Goal: Task Accomplishment & Management: Manage account settings

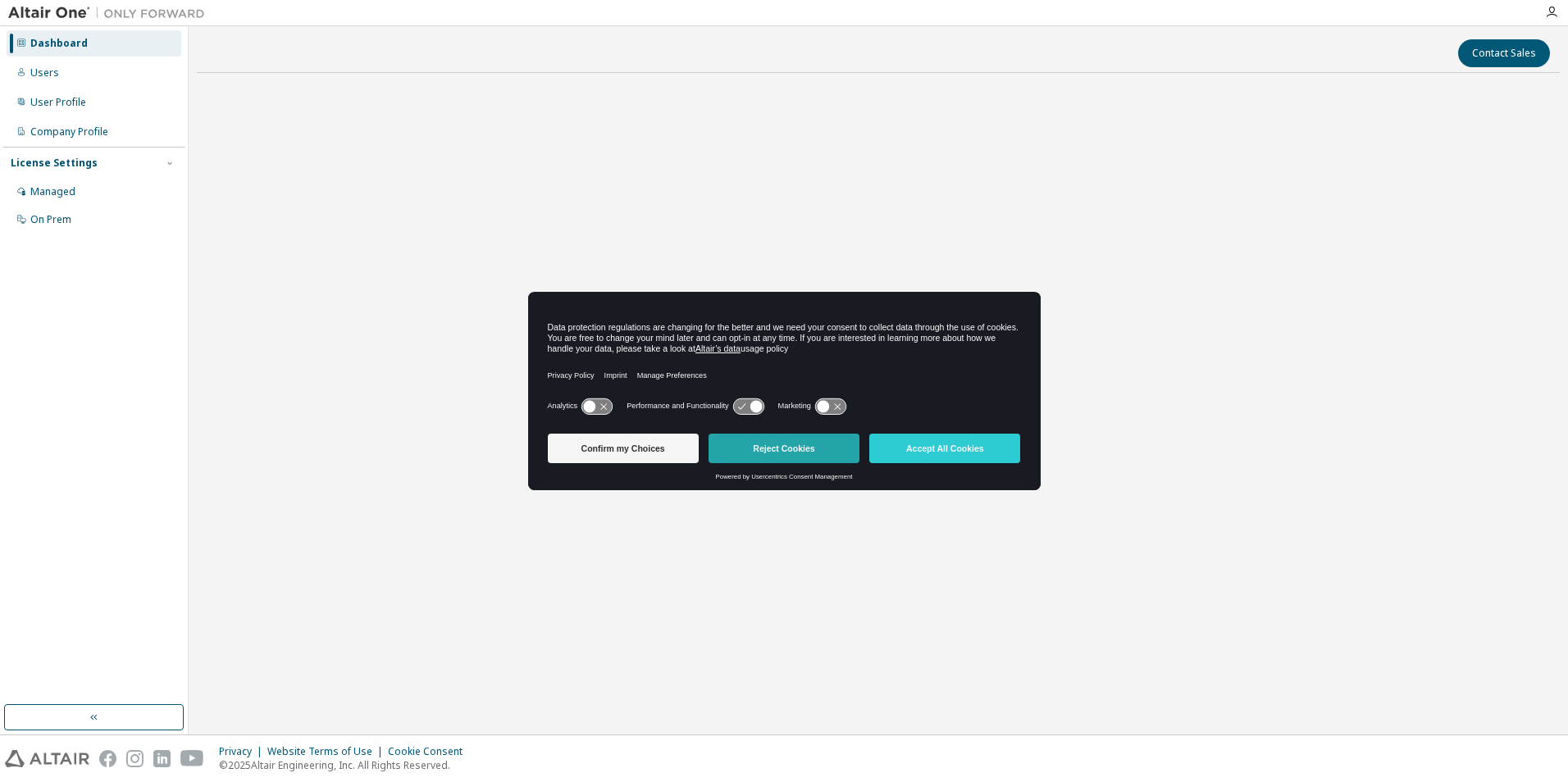
click at [767, 445] on button "Reject Cookies" at bounding box center [784, 448] width 151 height 30
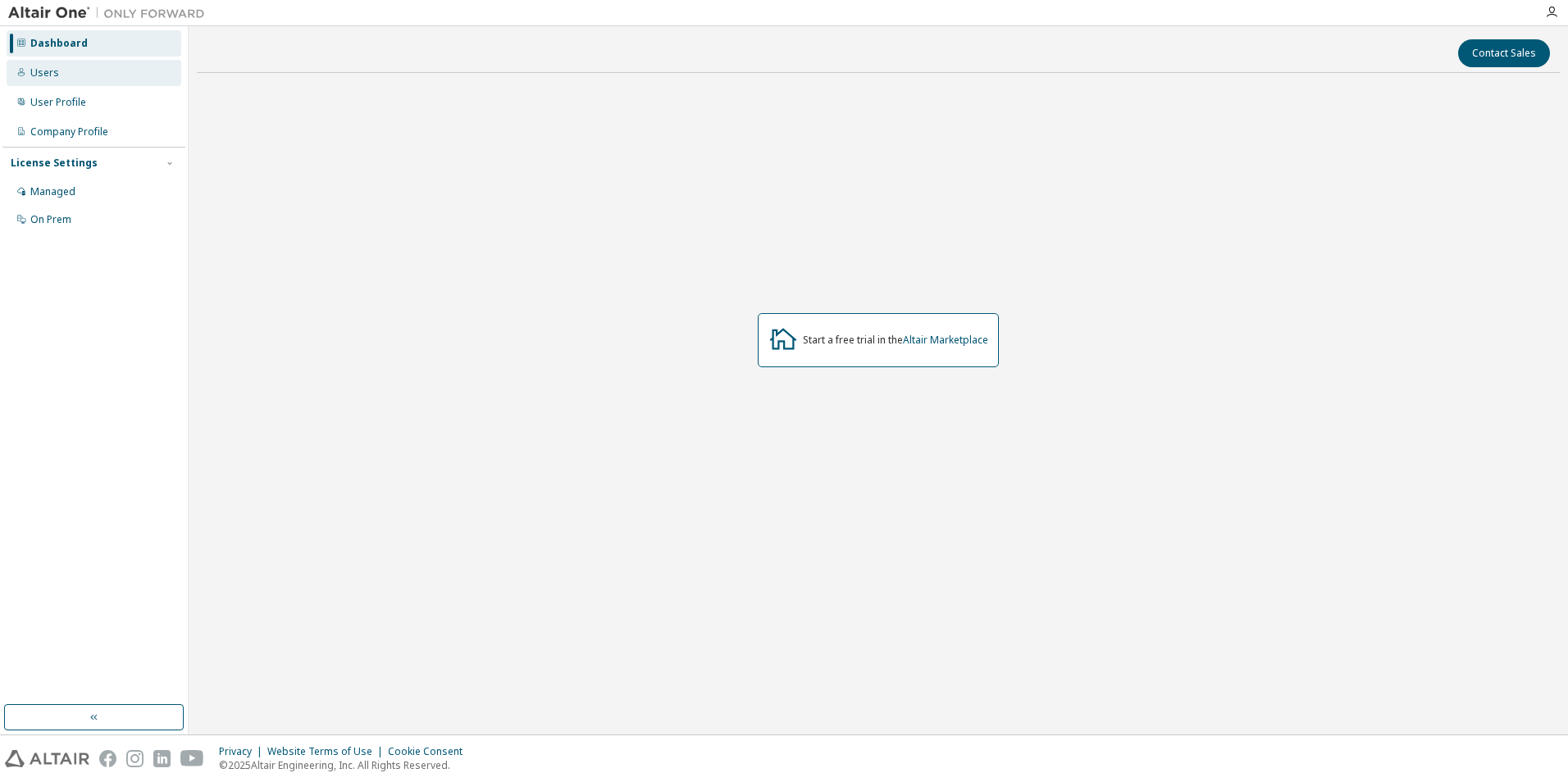
click at [42, 76] on div "Users" at bounding box center [45, 73] width 29 height 13
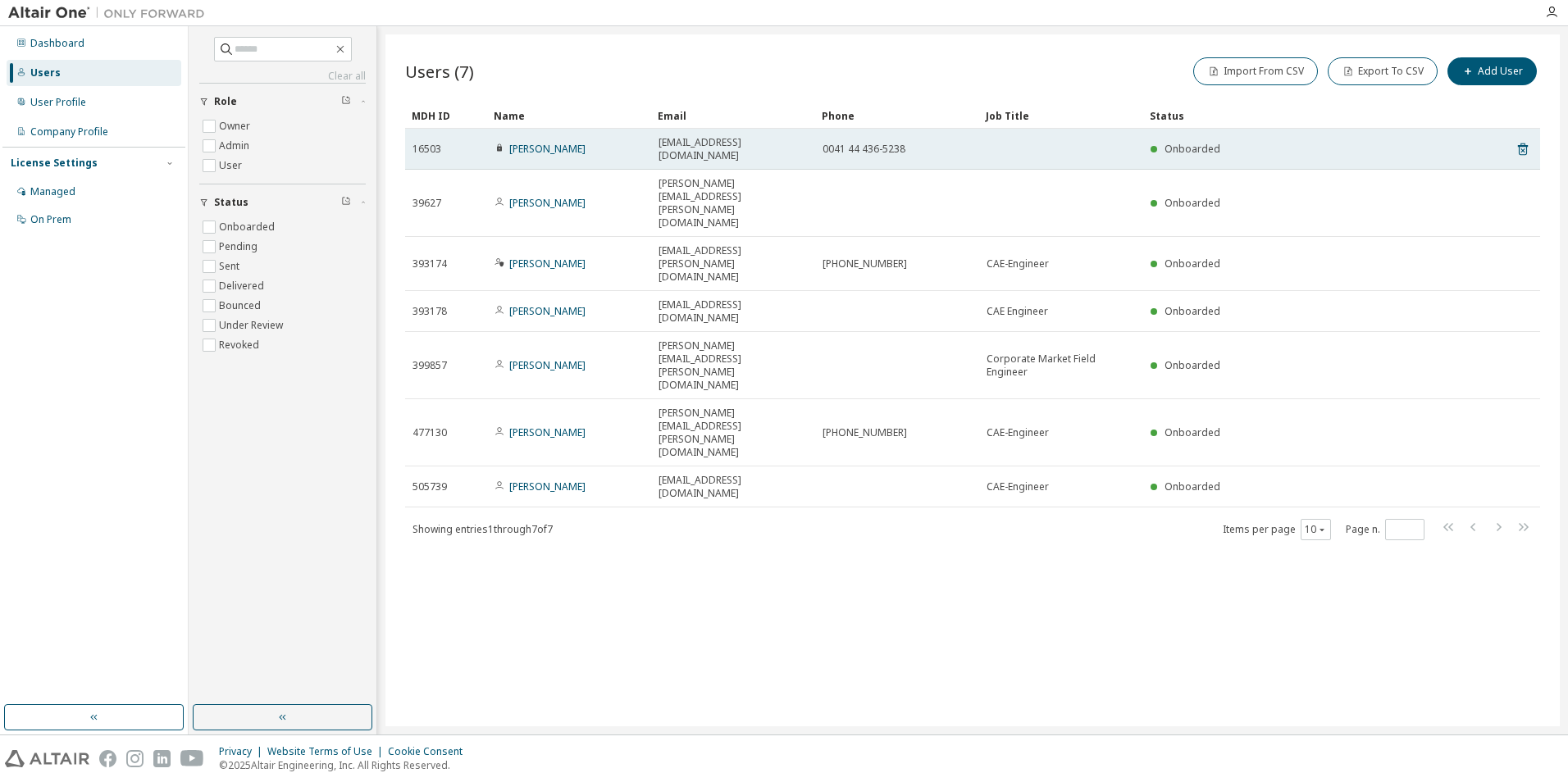
click at [429, 143] on span "16503" at bounding box center [427, 150] width 29 height 13
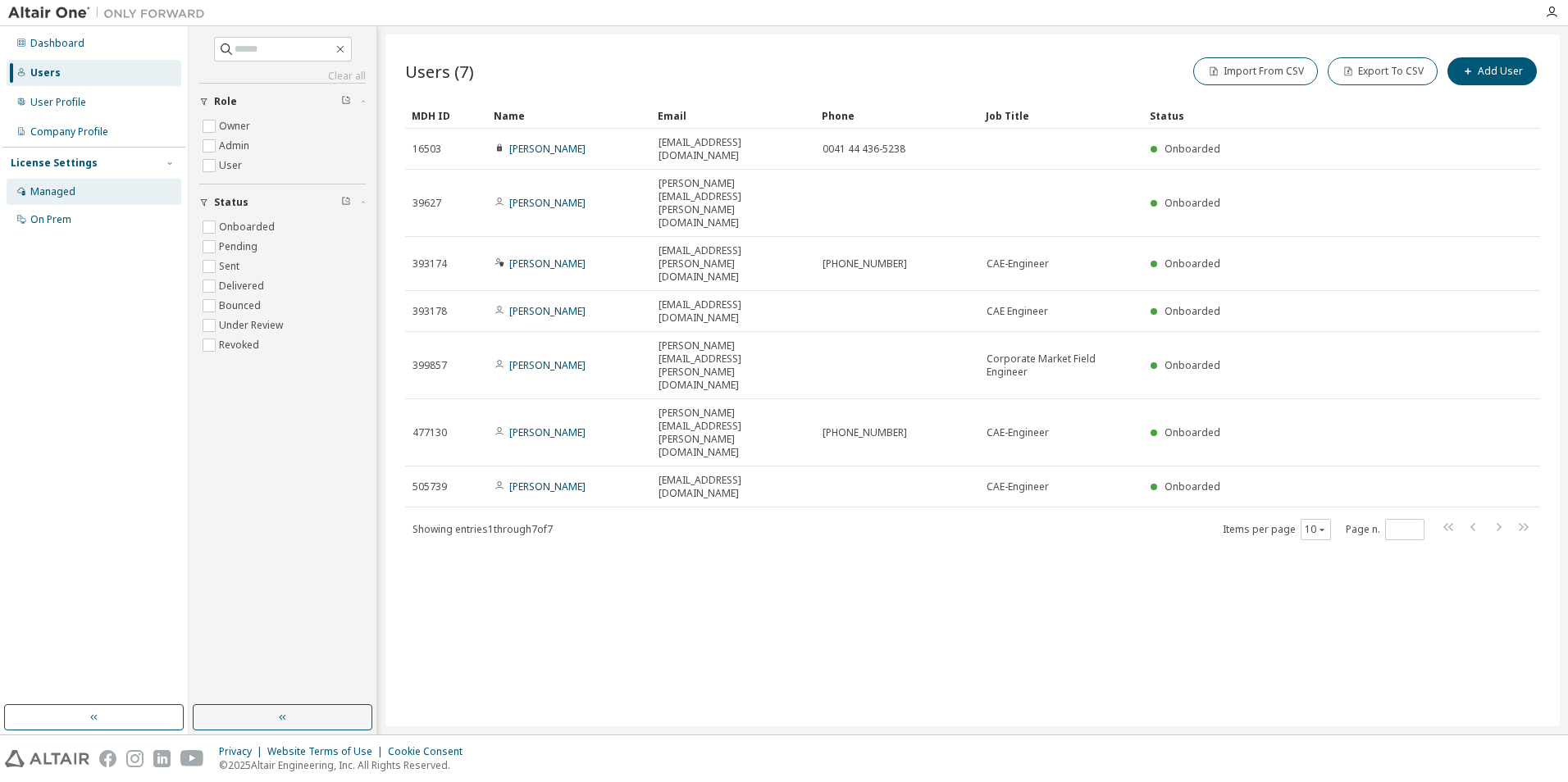
click at [34, 185] on div "License Settings Managed On Prem" at bounding box center [94, 190] width 183 height 88
click at [38, 190] on div "Managed" at bounding box center [52, 192] width 45 height 13
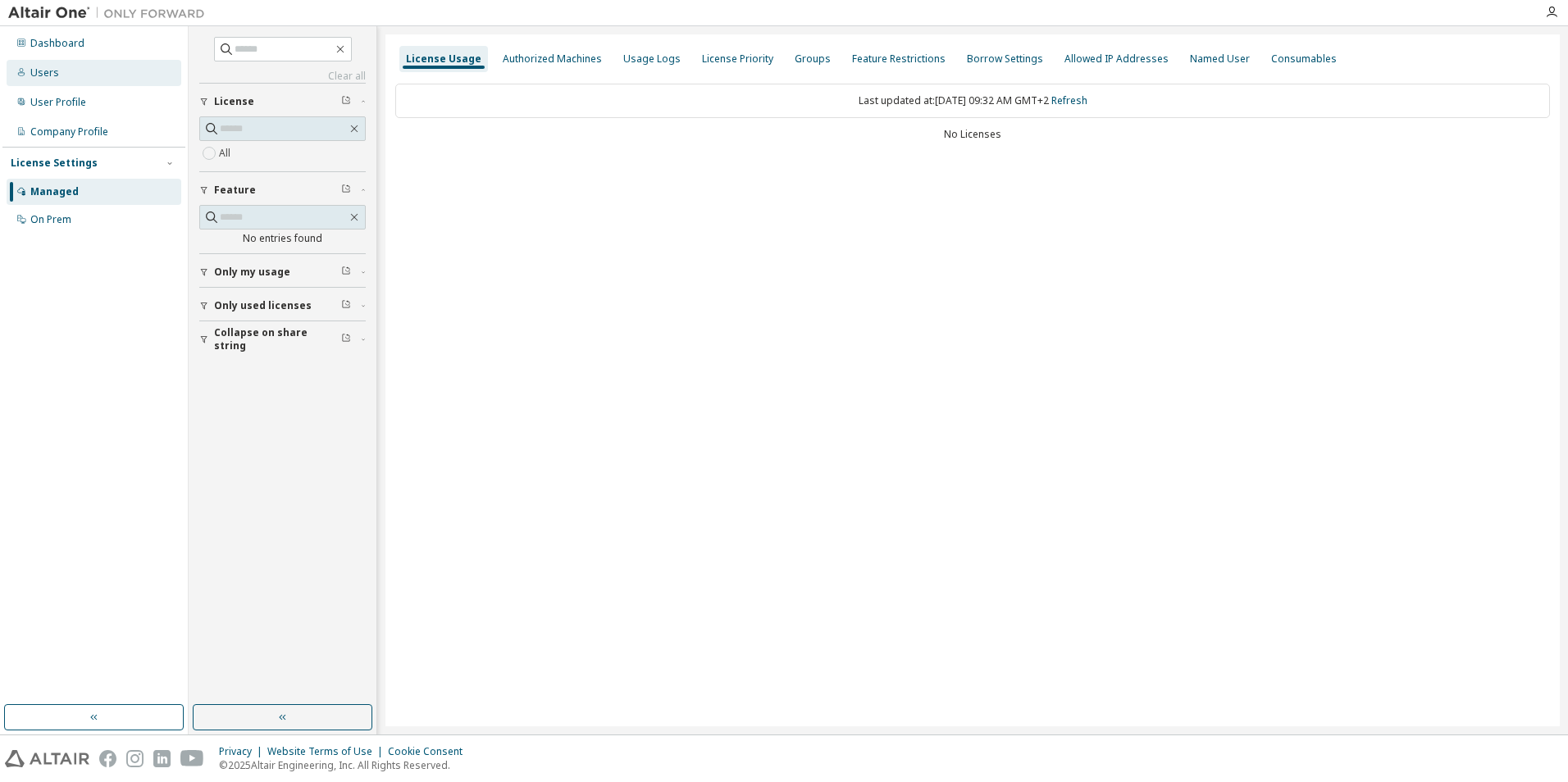
click at [47, 75] on div "Users" at bounding box center [45, 73] width 29 height 13
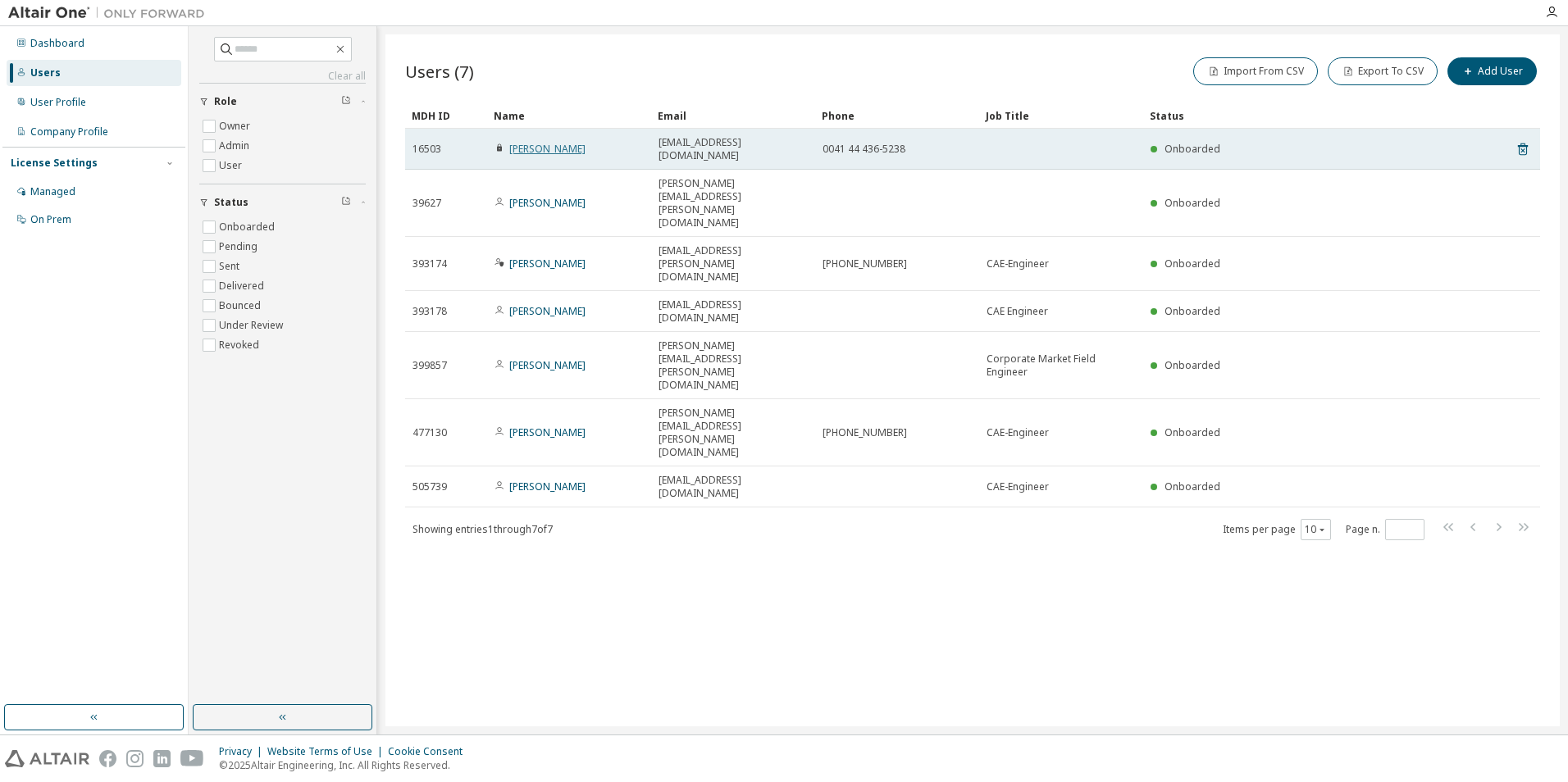
click at [521, 142] on link "[PERSON_NAME]" at bounding box center [547, 149] width 76 height 14
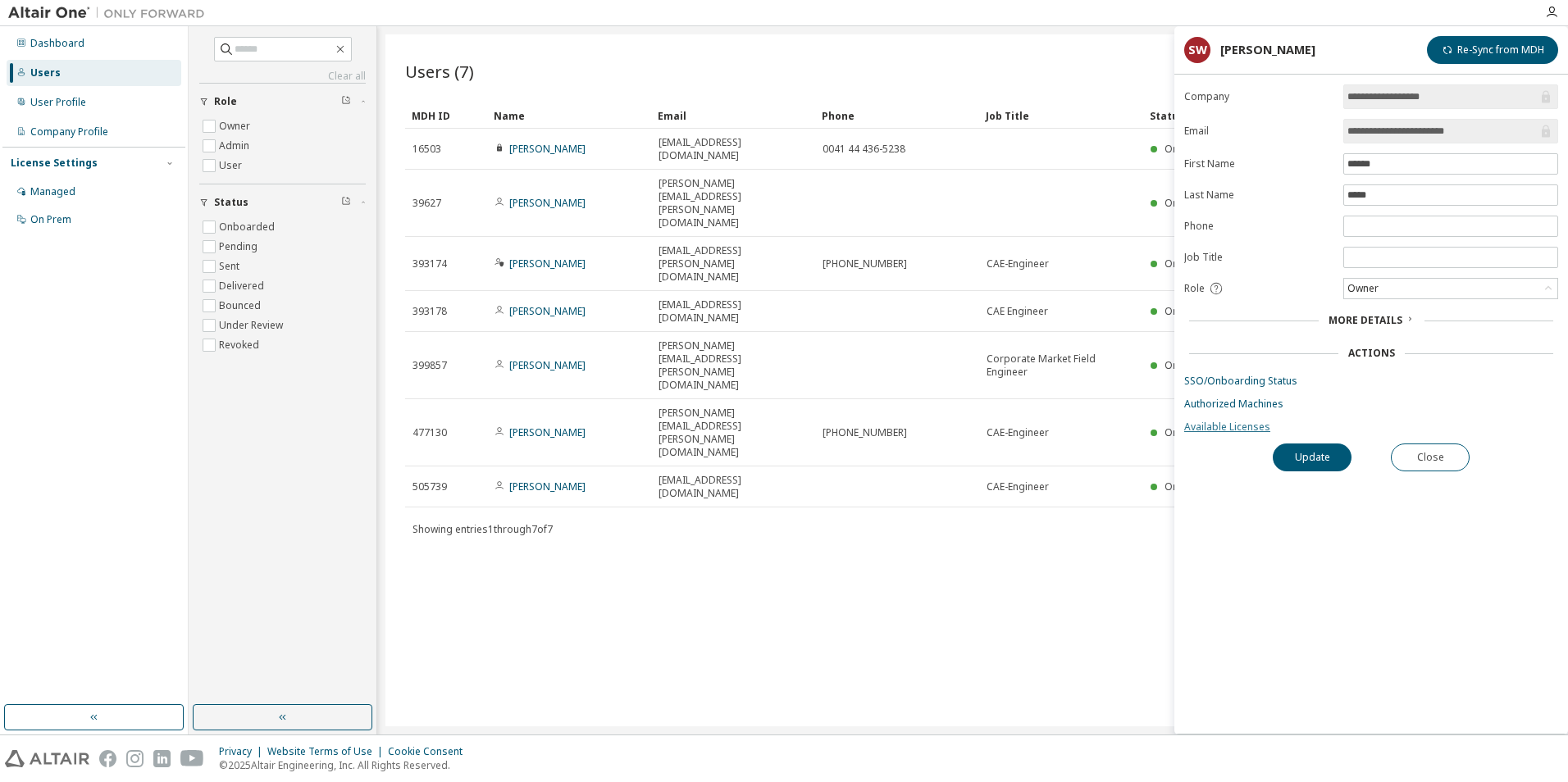
click at [1221, 427] on link "Available Licenses" at bounding box center [1371, 428] width 373 height 13
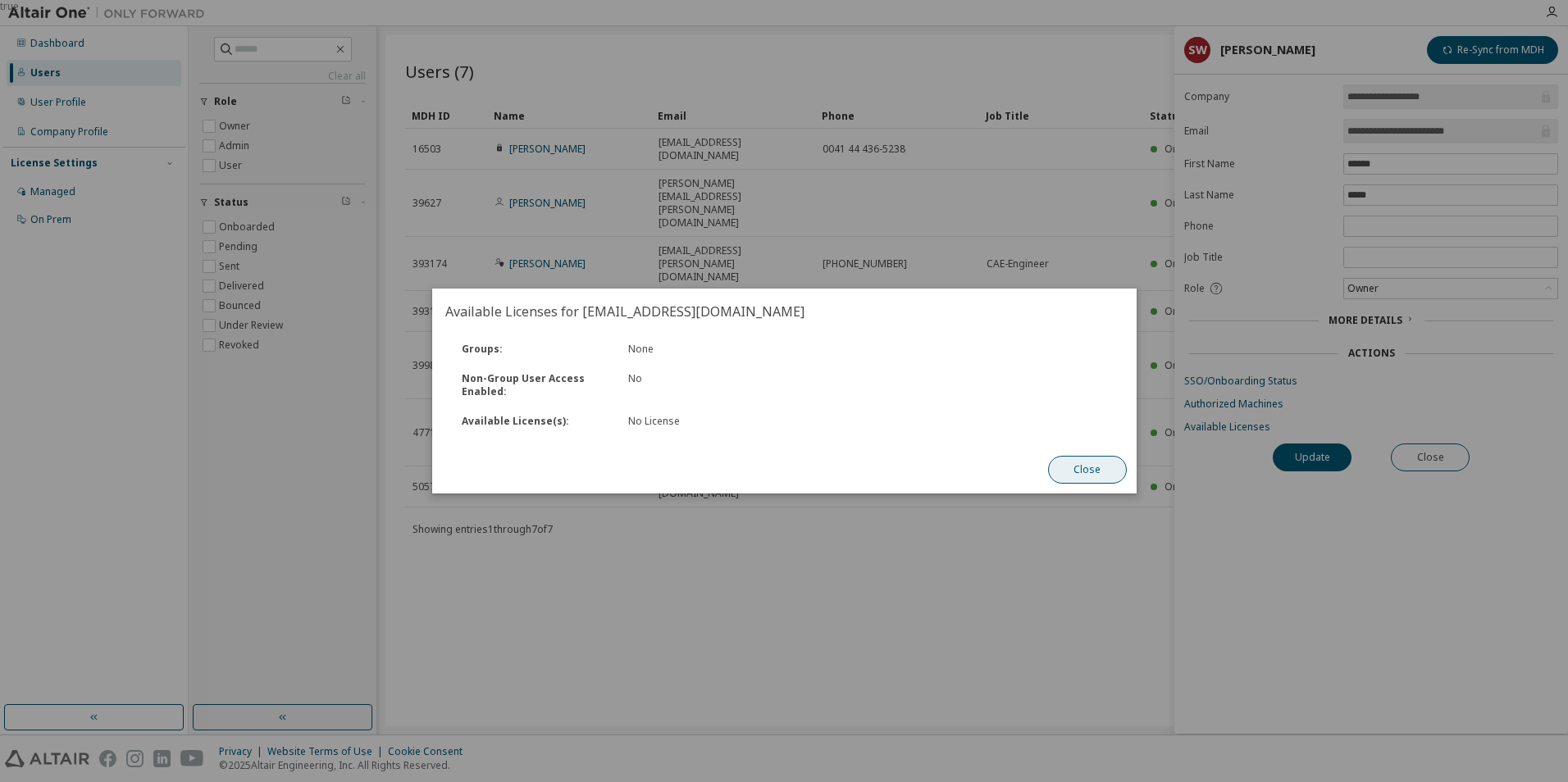
click at [1094, 476] on button "Close" at bounding box center [1086, 470] width 79 height 28
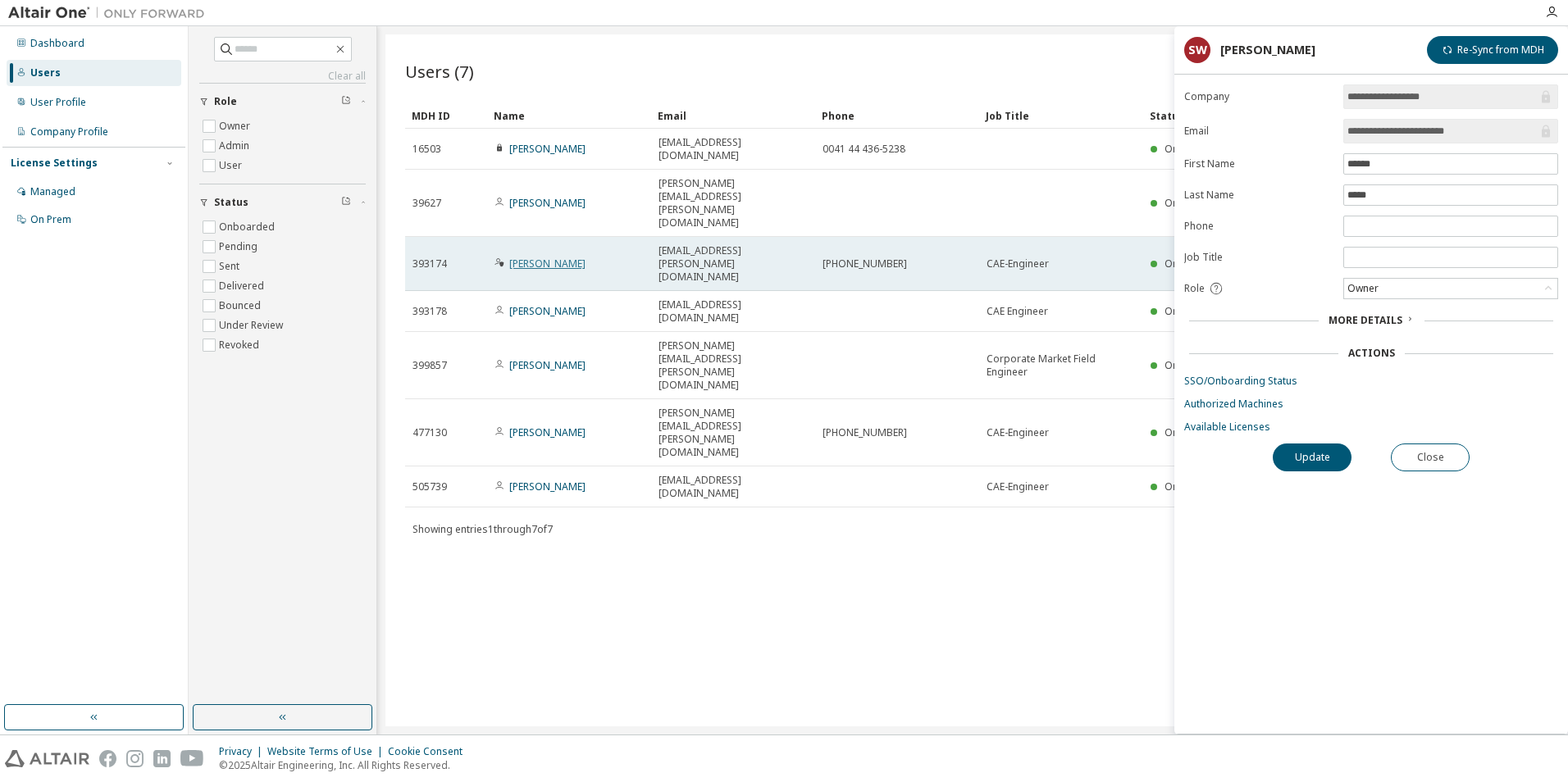
click at [537, 256] on link "[PERSON_NAME]" at bounding box center [547, 263] width 76 height 14
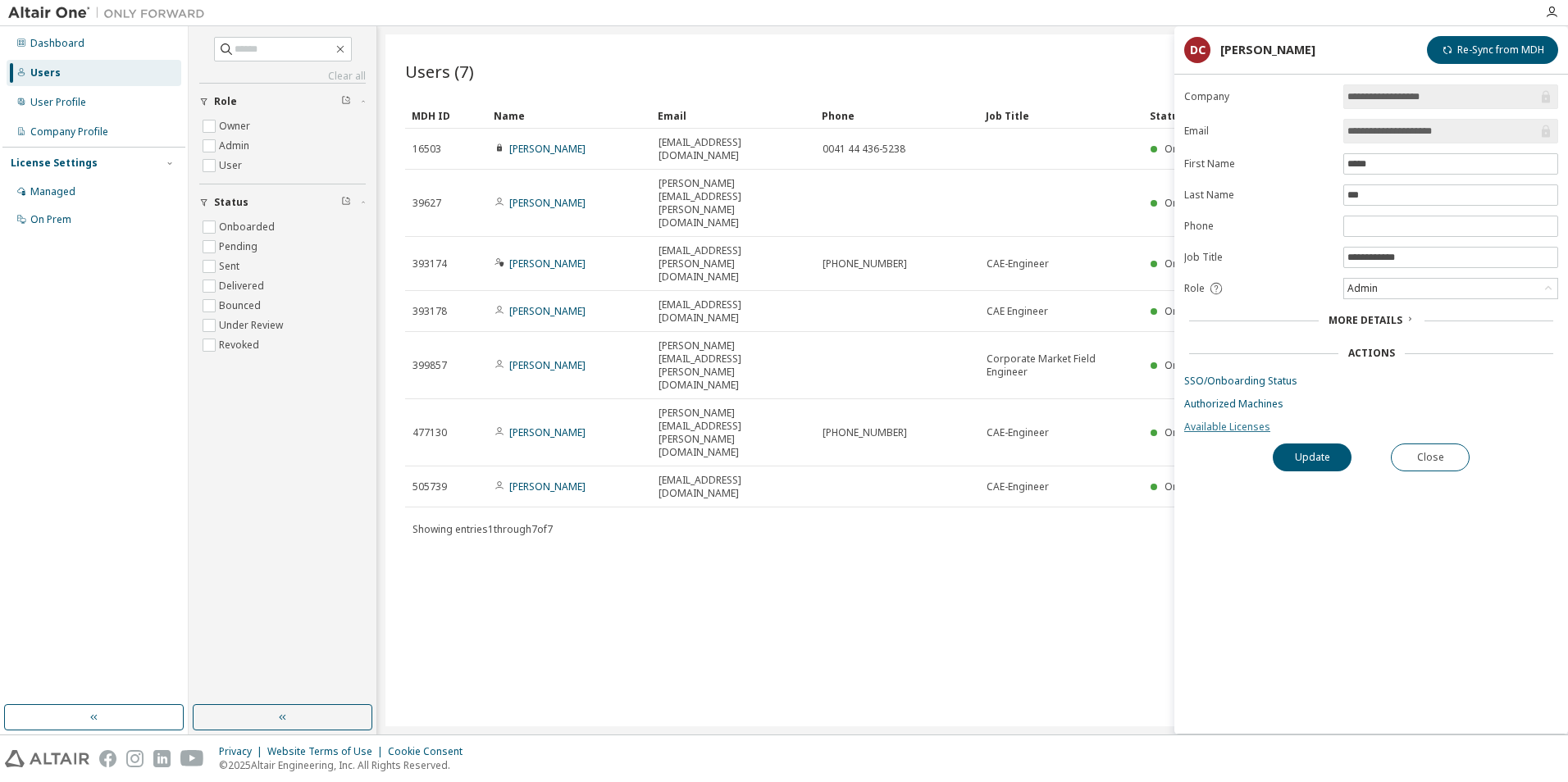
click at [1245, 428] on link "Available Licenses" at bounding box center [1371, 428] width 373 height 13
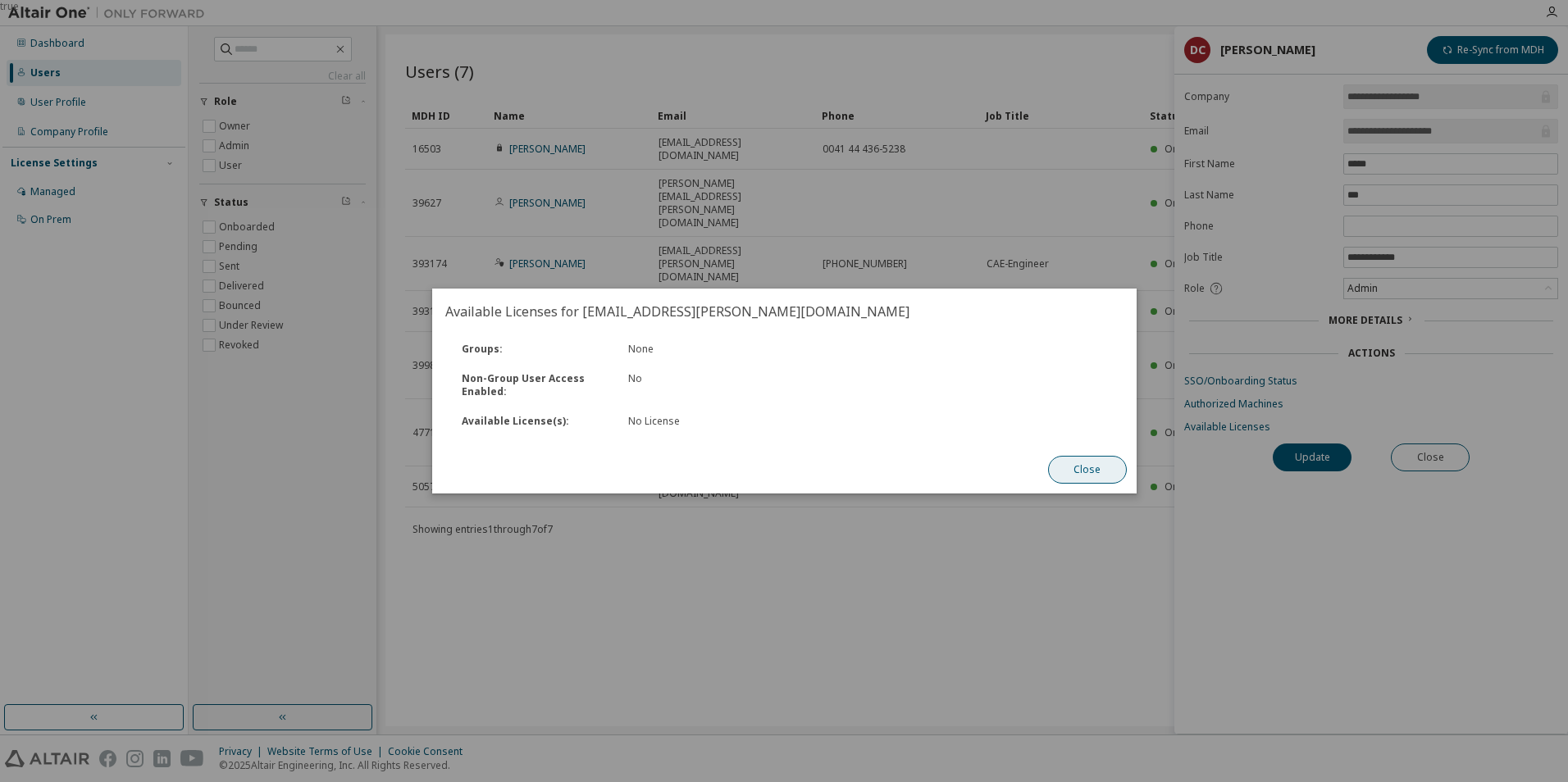
click at [1066, 468] on button "Close" at bounding box center [1086, 470] width 79 height 28
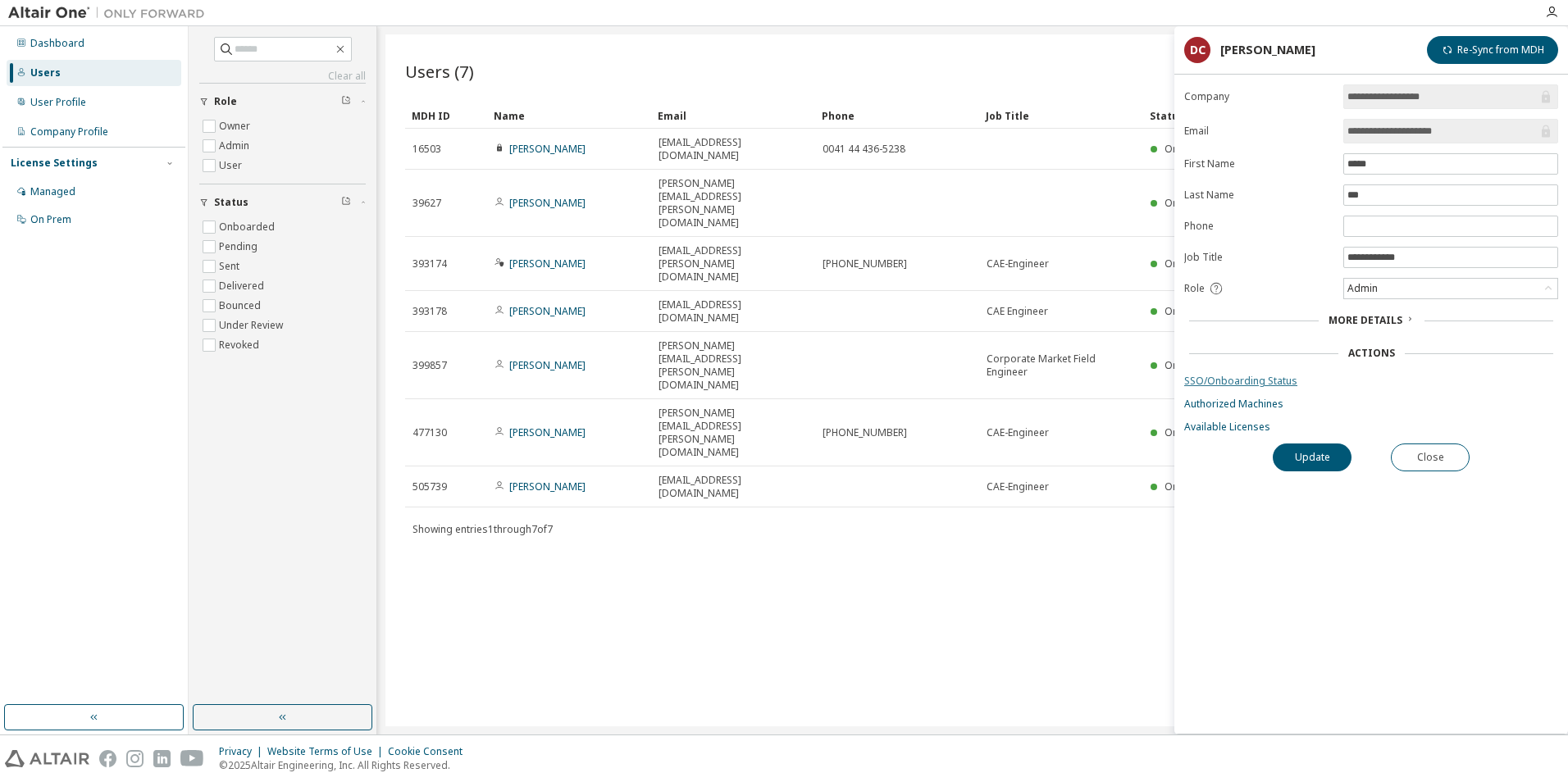
click at [1238, 383] on link "SSO/Onboarding Status" at bounding box center [1371, 381] width 373 height 13
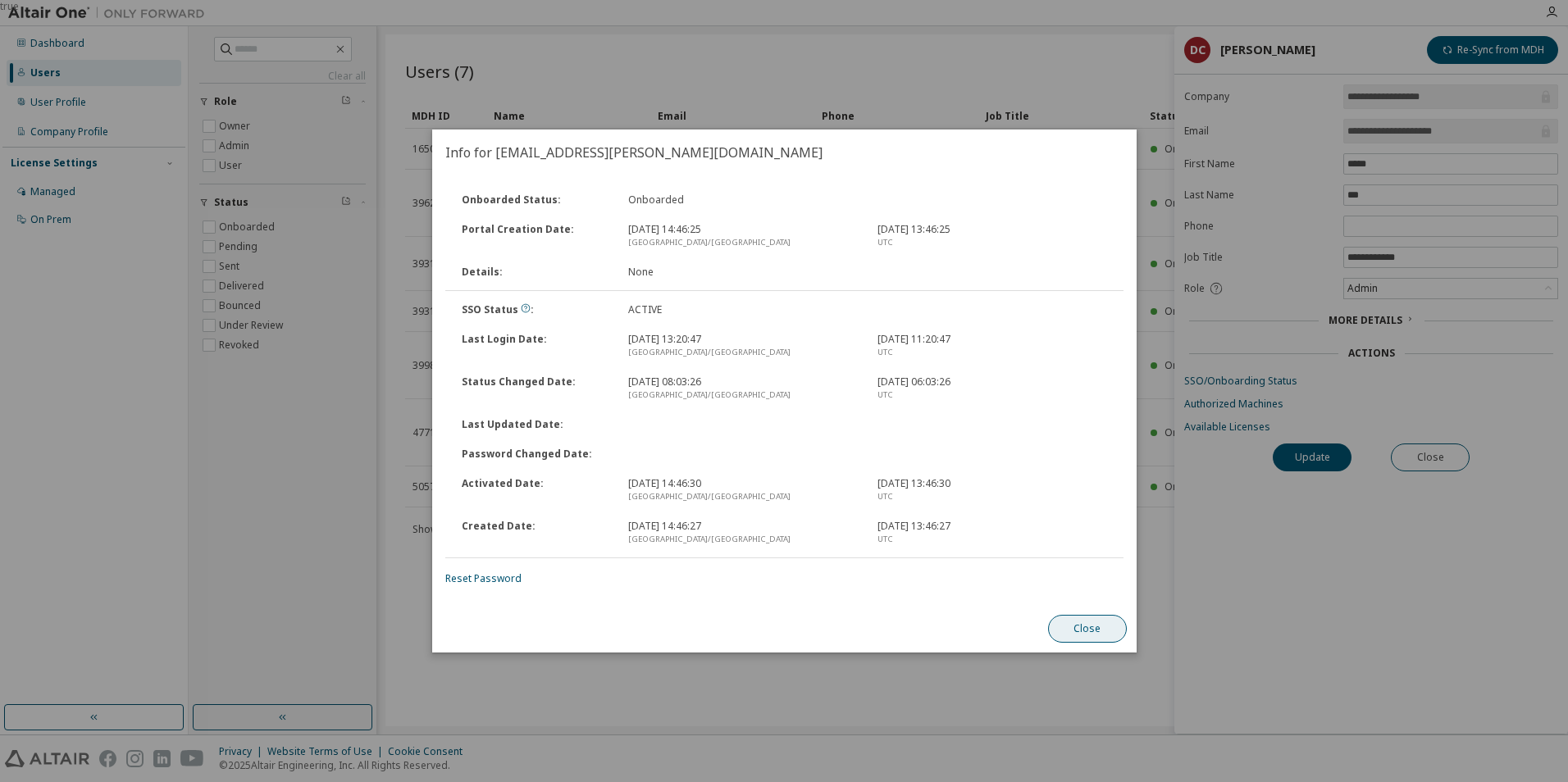
click at [1074, 632] on button "Close" at bounding box center [1086, 629] width 79 height 28
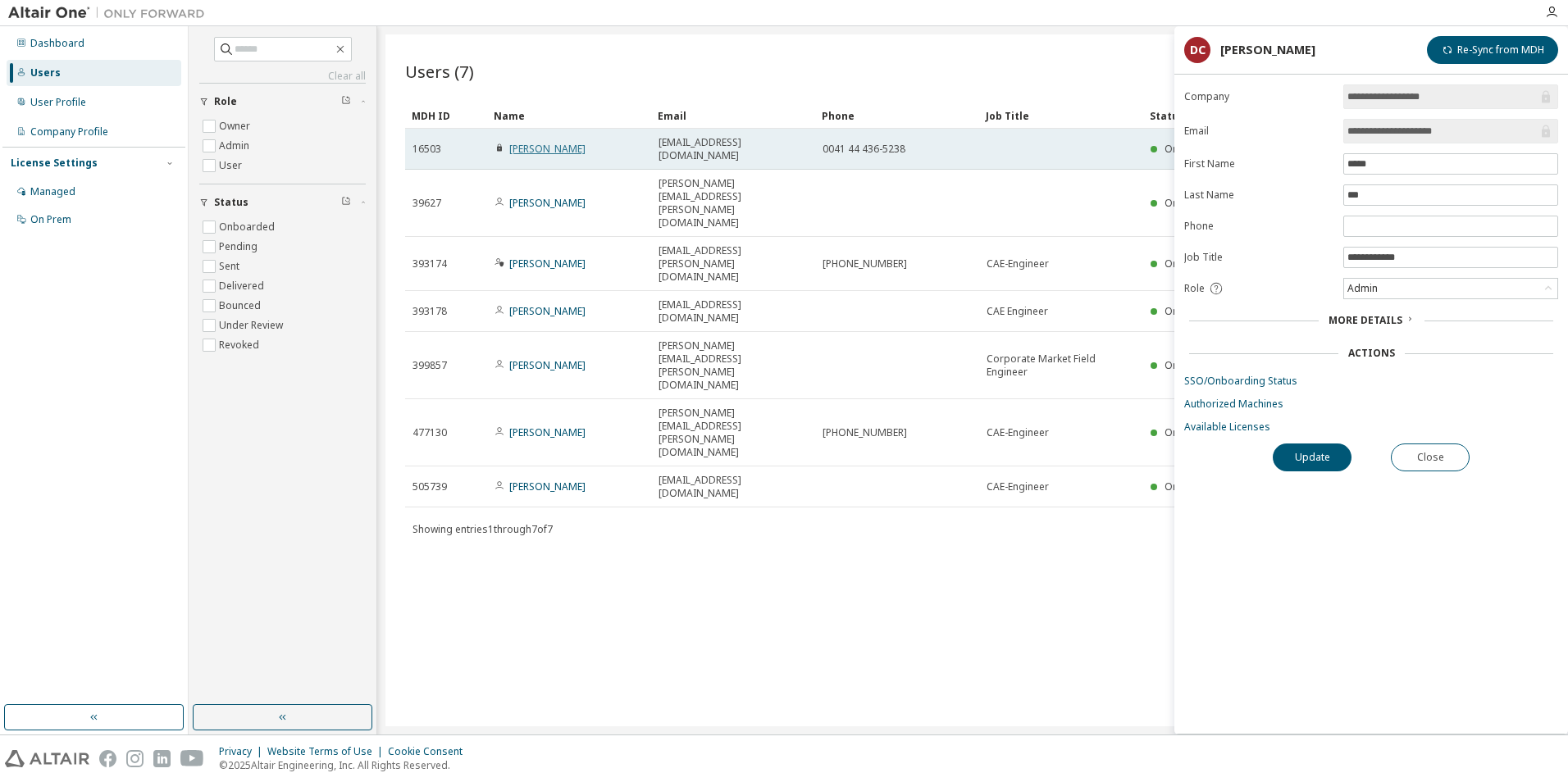
click at [523, 144] on link "[PERSON_NAME]" at bounding box center [547, 149] width 76 height 14
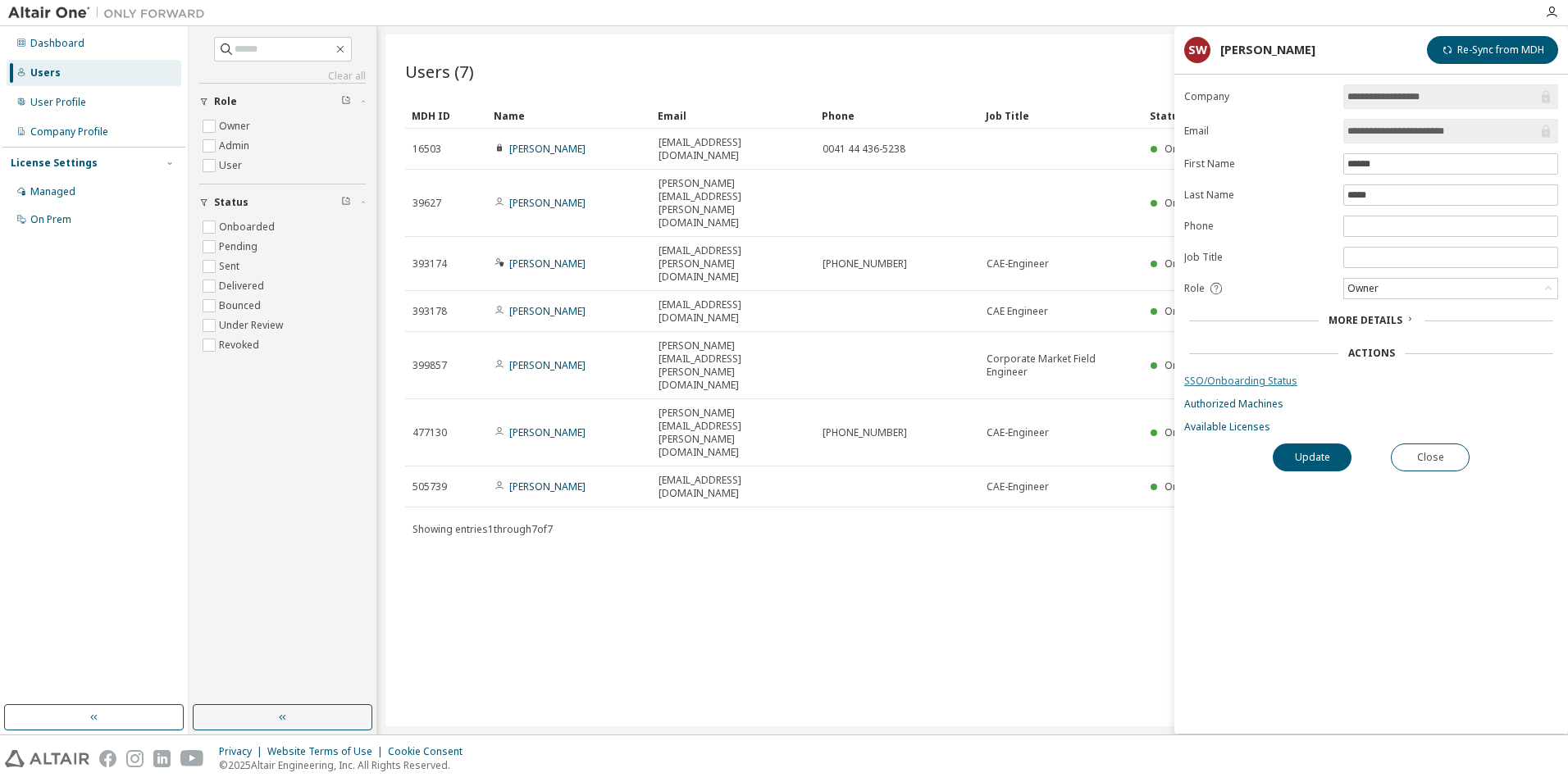
click at [1228, 378] on link "SSO/Onboarding Status" at bounding box center [1371, 381] width 373 height 13
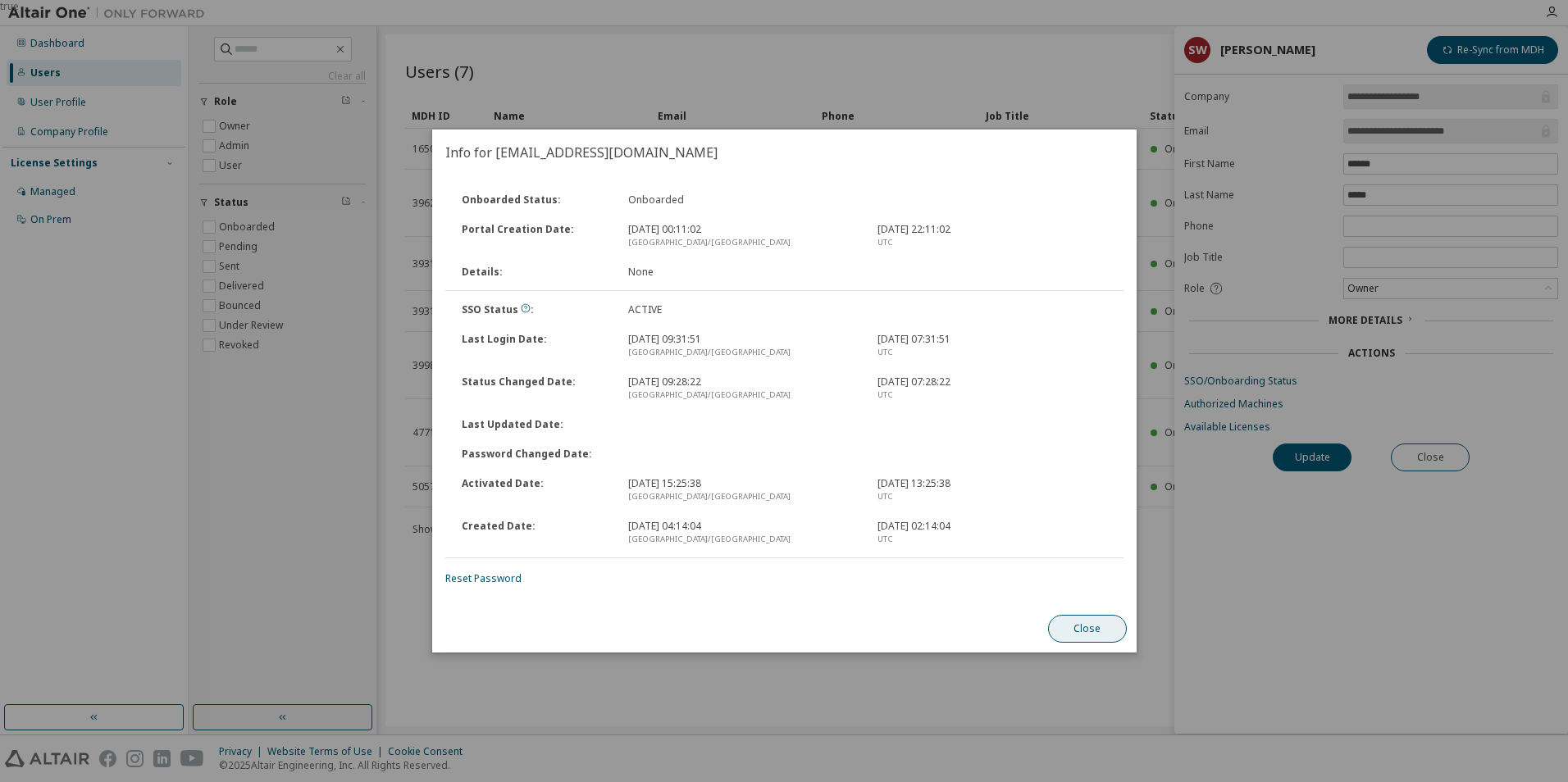
click at [1080, 631] on button "Close" at bounding box center [1086, 629] width 79 height 28
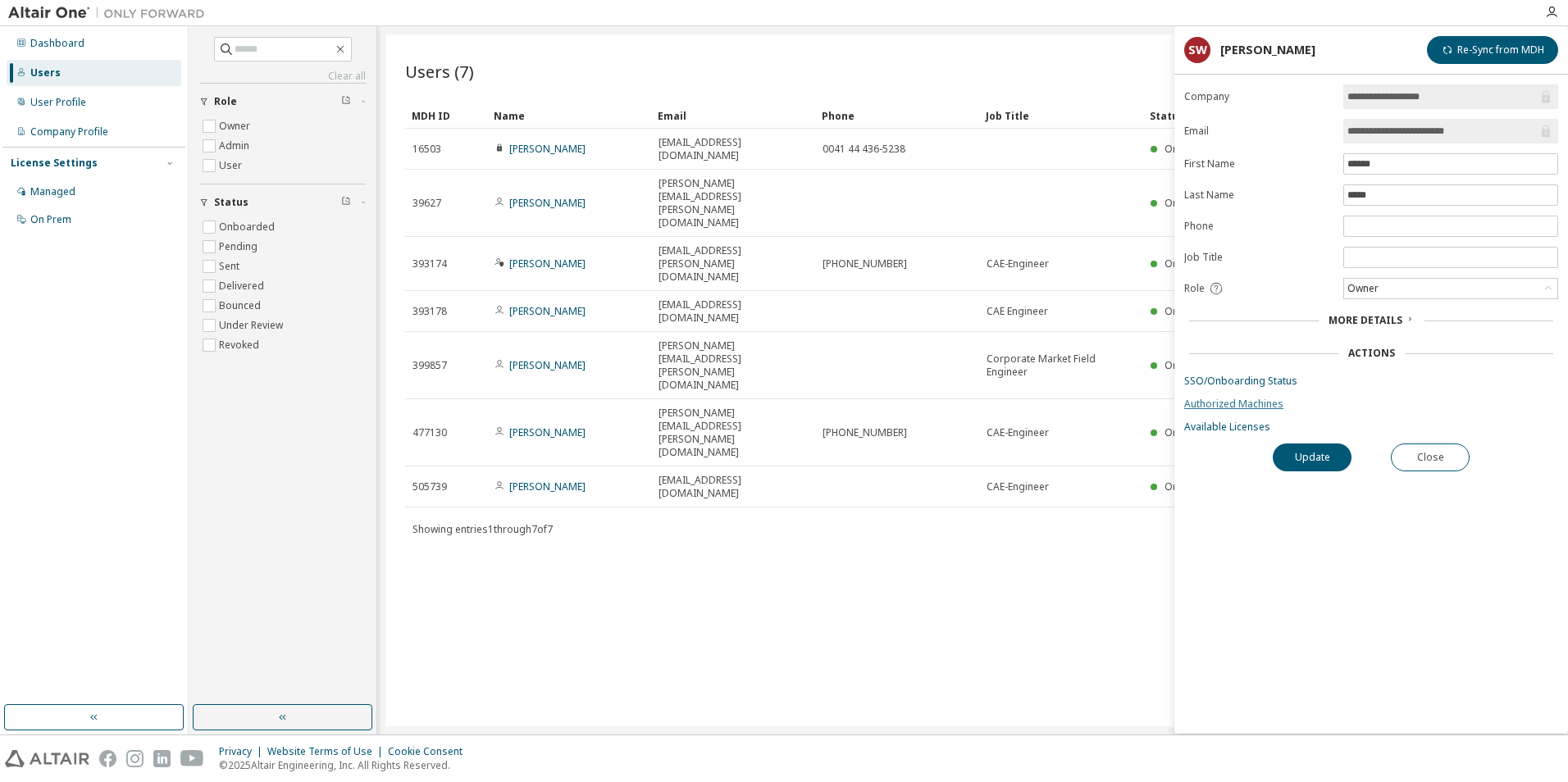
click at [1239, 404] on link "Authorized Machines" at bounding box center [1371, 404] width 373 height 13
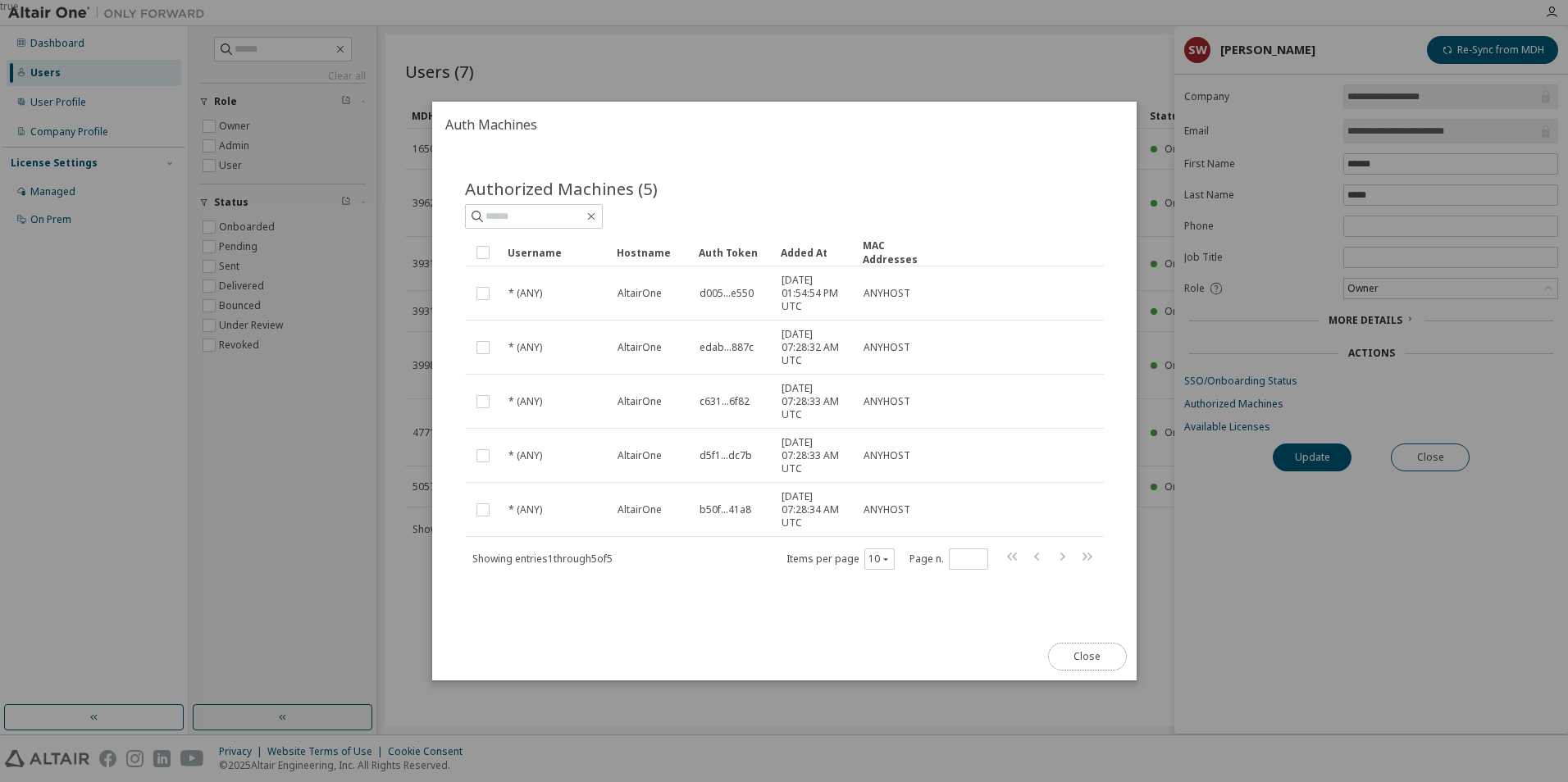
click at [1096, 654] on button "Close" at bounding box center [1086, 656] width 79 height 28
